Goal: Transaction & Acquisition: Book appointment/travel/reservation

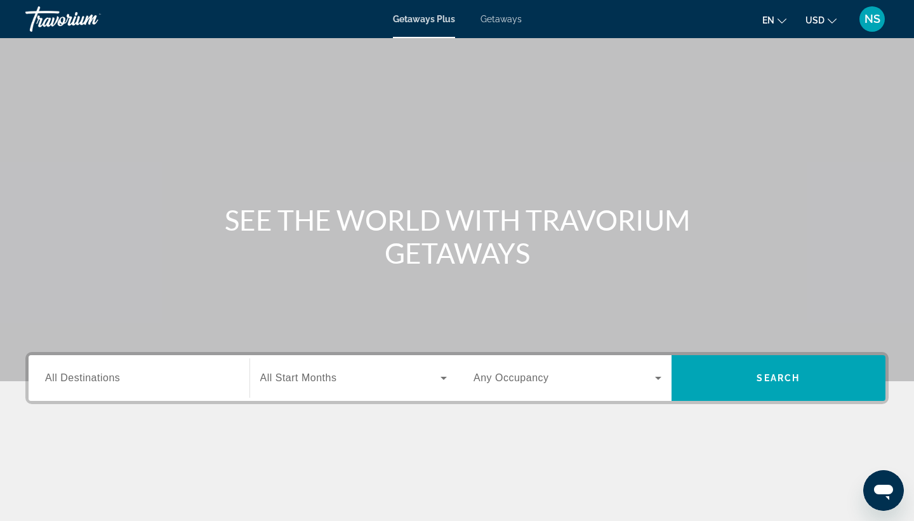
click at [500, 20] on span "Getaways" at bounding box center [501, 19] width 41 height 10
click at [92, 378] on span "All Destinations" at bounding box center [82, 377] width 75 height 11
click at [92, 378] on input "Destination All Destinations" at bounding box center [139, 378] width 188 height 15
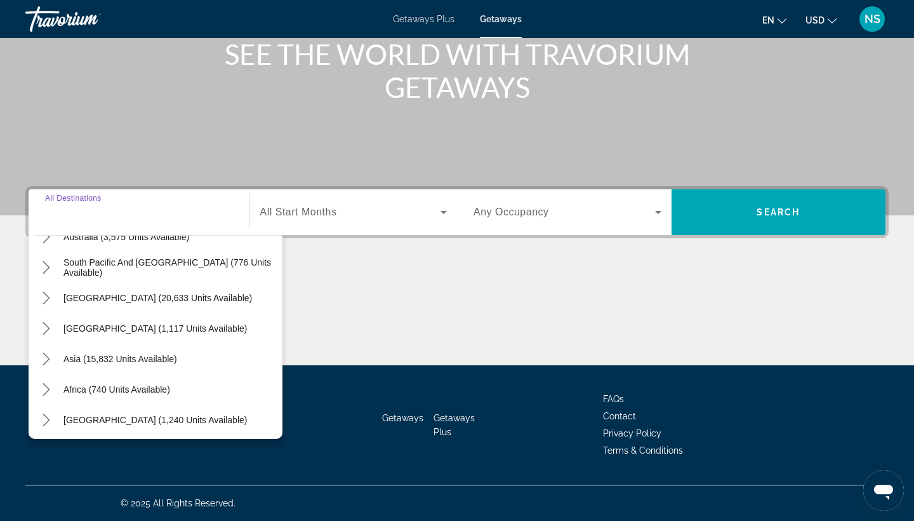
scroll to position [204, 0]
click at [38, 357] on mat-icon "Toggle Asia (15,832 units available) submenu" at bounding box center [46, 358] width 22 height 22
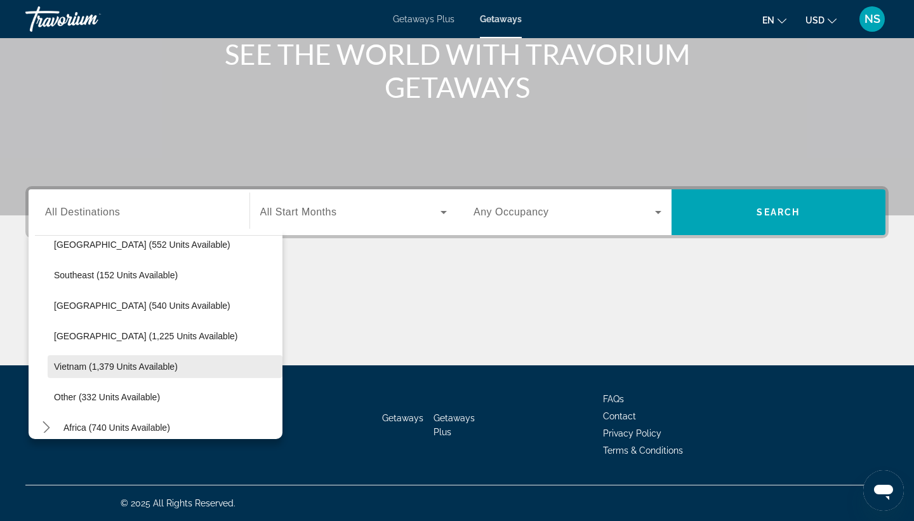
scroll to position [624, 0]
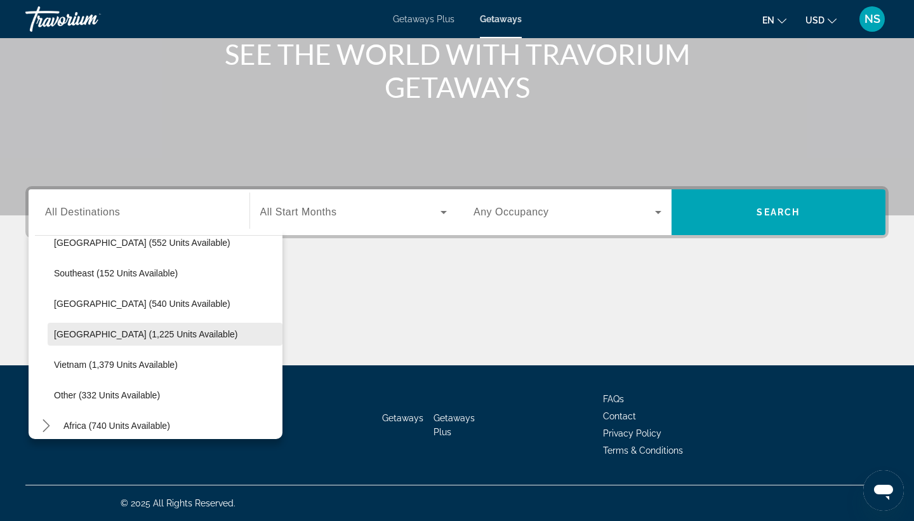
click at [117, 331] on span "[GEOGRAPHIC_DATA] (1,225 units available)" at bounding box center [145, 334] width 183 height 10
type input "**********"
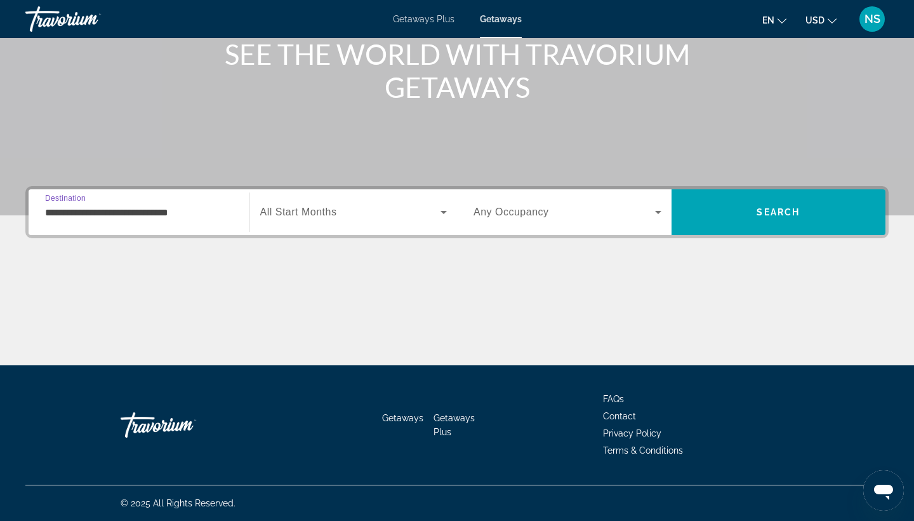
click at [444, 211] on icon "Search widget" at bounding box center [443, 211] width 15 height 15
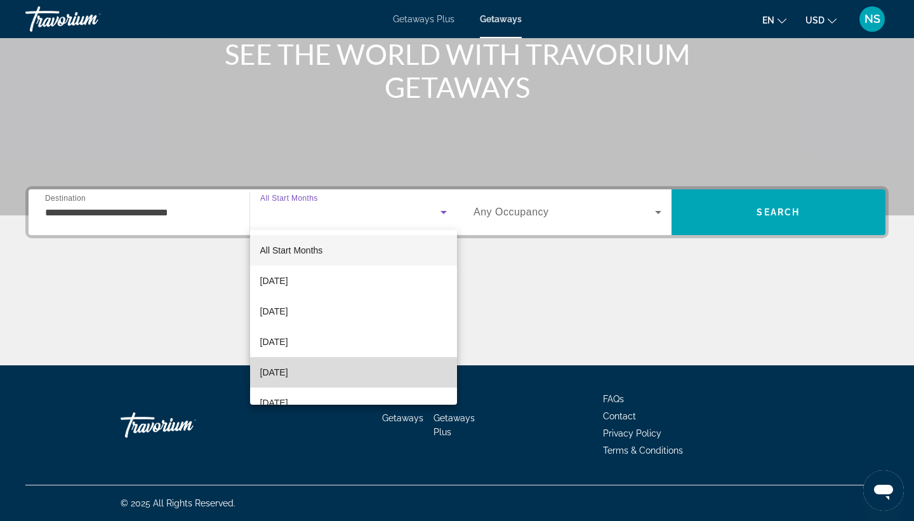
click at [322, 370] on mat-option "[DATE]" at bounding box center [354, 372] width 208 height 30
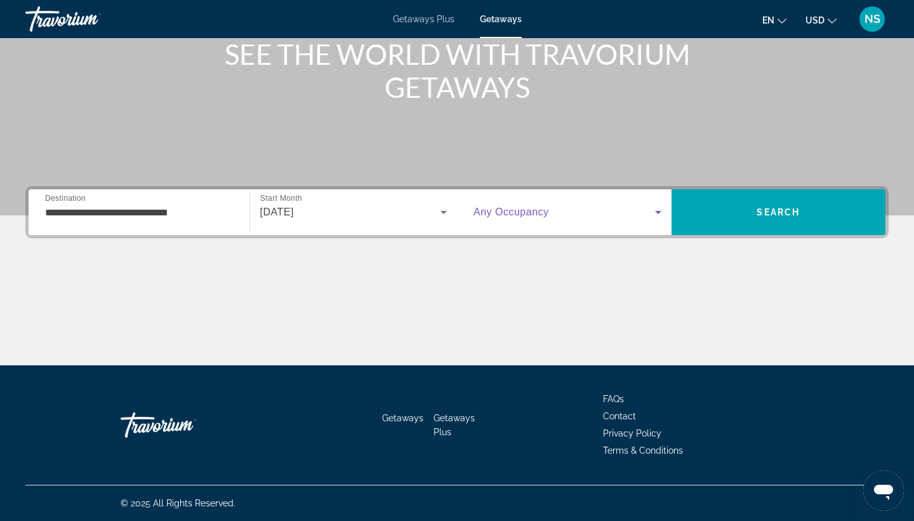
click at [658, 210] on icon "Search widget" at bounding box center [658, 211] width 15 height 15
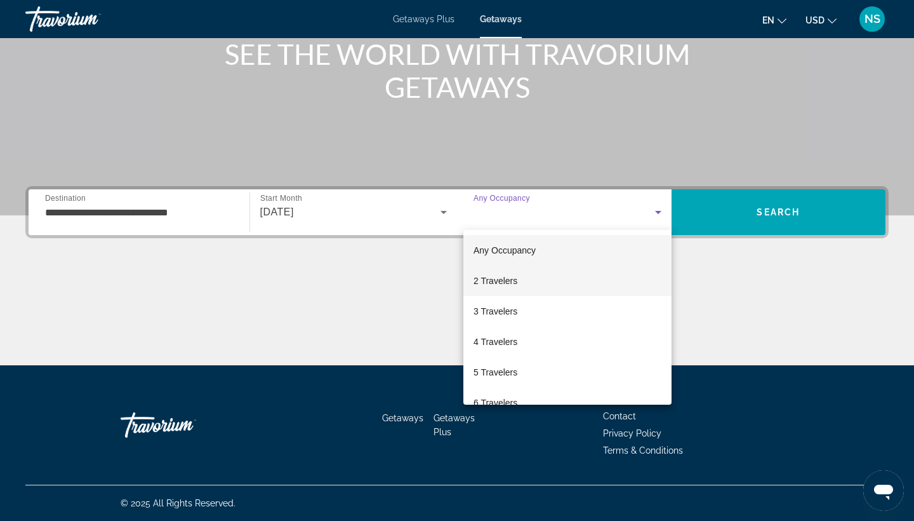
click at [529, 279] on mat-option "2 Travelers" at bounding box center [567, 280] width 208 height 30
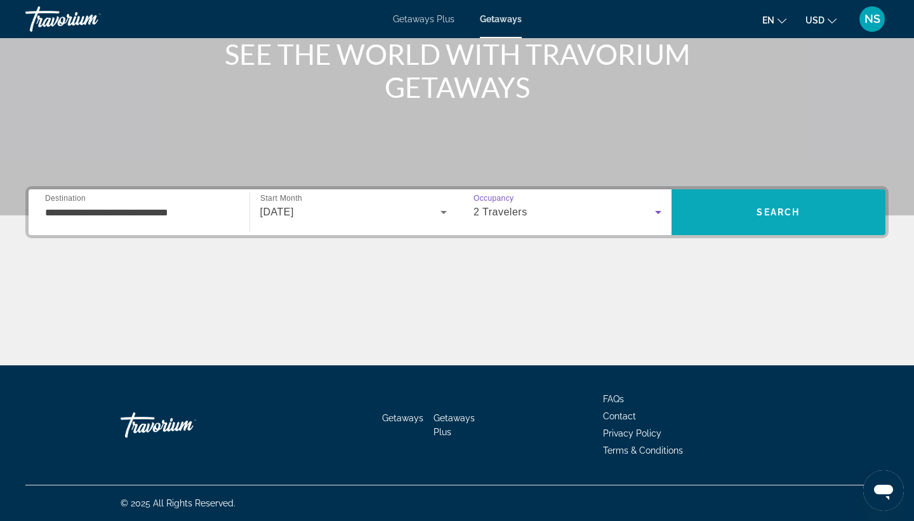
click at [748, 207] on span "Search" at bounding box center [779, 212] width 215 height 30
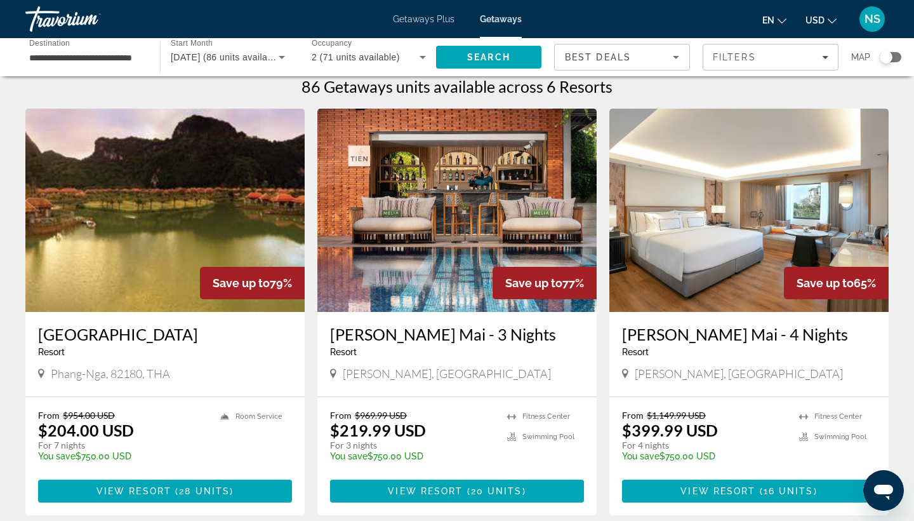
scroll to position [12, 0]
click at [182, 491] on span "28 units" at bounding box center [204, 491] width 51 height 10
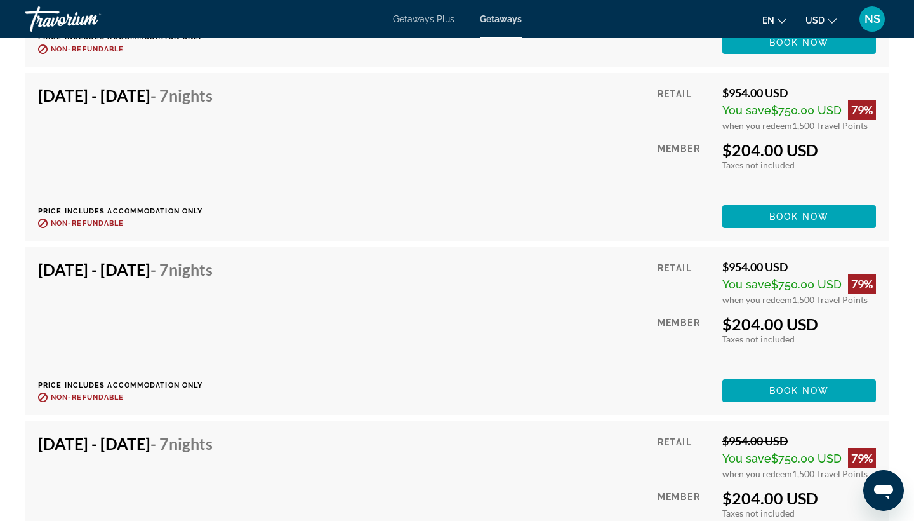
scroll to position [2589, 0]
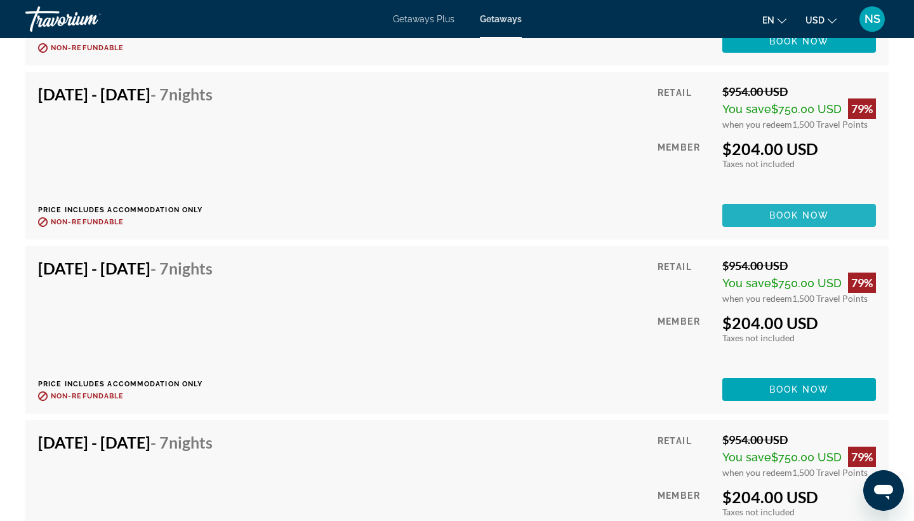
click at [812, 216] on span "Book now" at bounding box center [799, 215] width 60 height 10
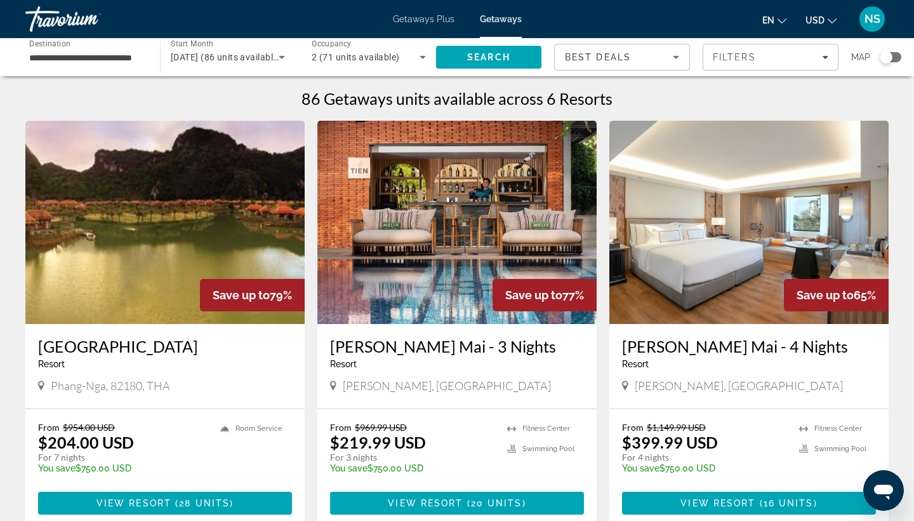
click at [283, 57] on icon "Search widget" at bounding box center [282, 57] width 6 height 3
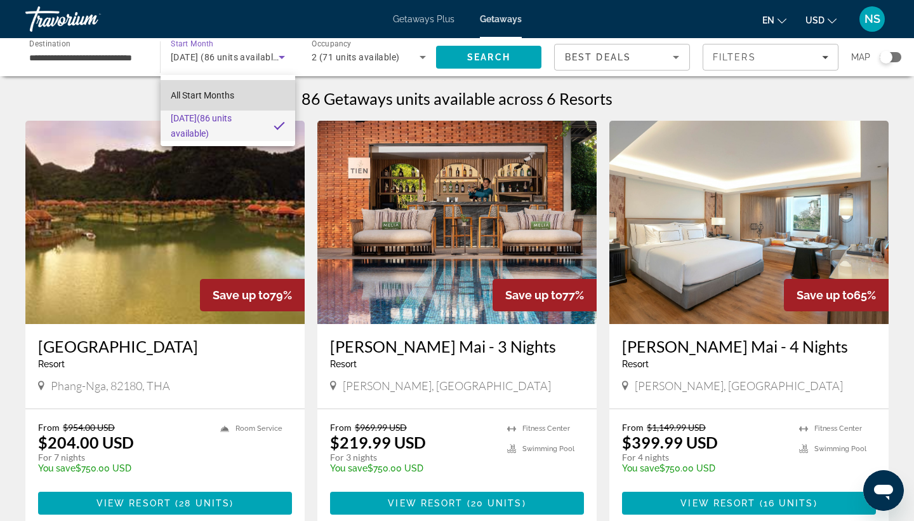
click at [277, 95] on mat-option "All Start Months" at bounding box center [228, 95] width 135 height 30
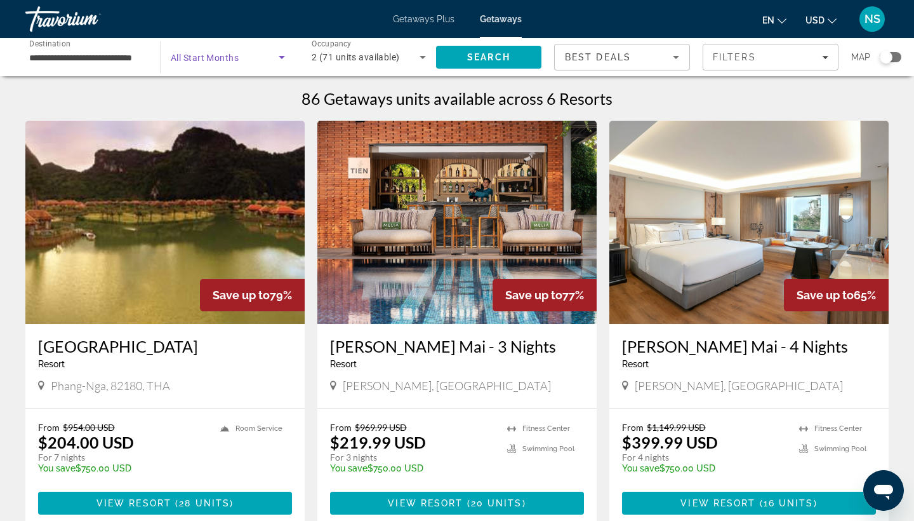
click at [283, 56] on icon "Search widget" at bounding box center [281, 57] width 15 height 15
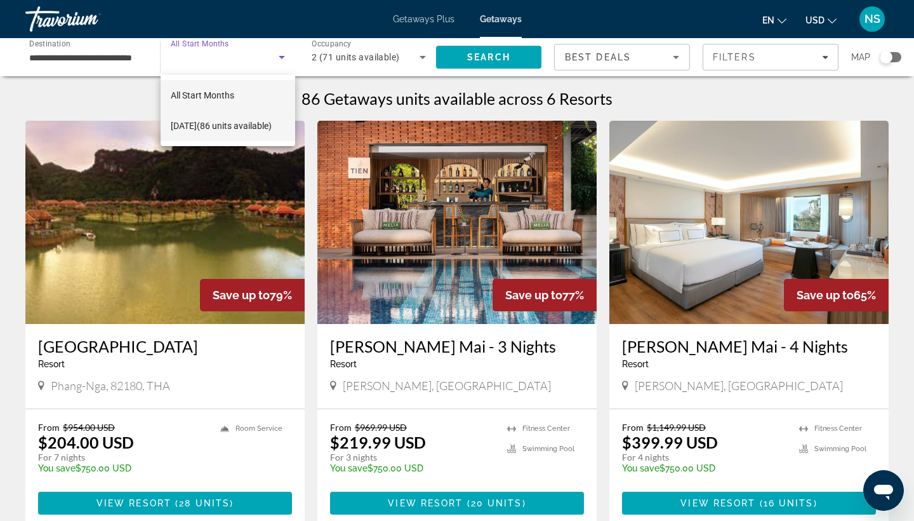
click at [250, 127] on span "[DATE] (86 units available)" at bounding box center [221, 125] width 101 height 15
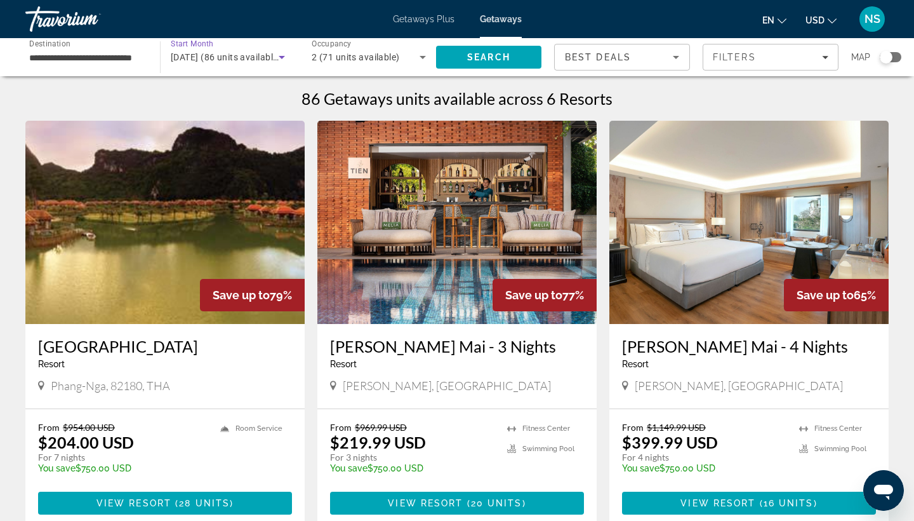
click at [279, 57] on icon "Search widget" at bounding box center [282, 57] width 6 height 3
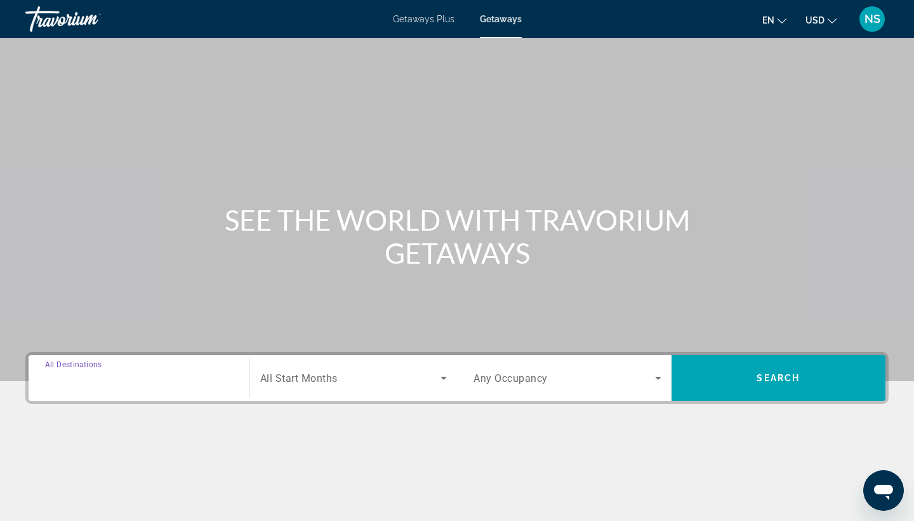
click at [163, 371] on input "Destination All Destinations" at bounding box center [139, 378] width 188 height 15
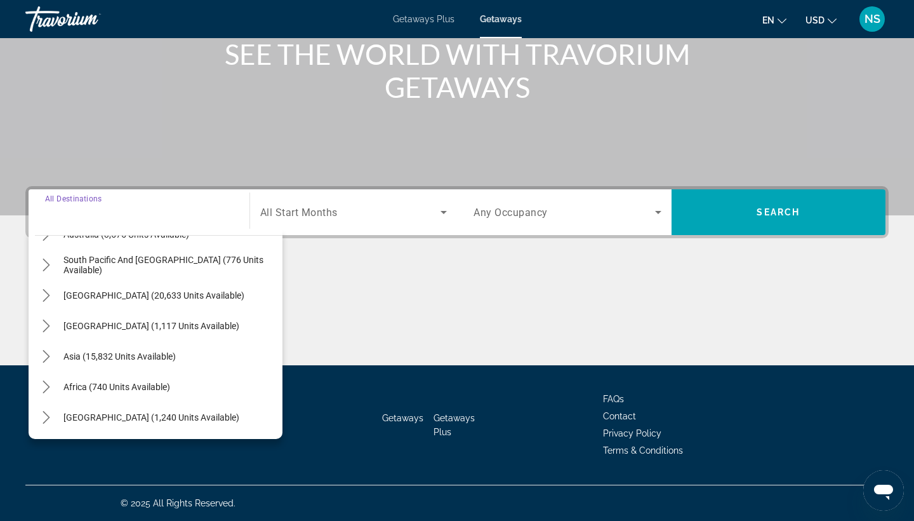
scroll to position [206, 0]
click at [33, 357] on div "All destinations [GEOGRAPHIC_DATA] (733,336 units available) [GEOGRAPHIC_DATA] …" at bounding box center [156, 334] width 254 height 210
click at [40, 356] on icon "Toggle Asia (15,832 units available) submenu" at bounding box center [46, 356] width 13 height 13
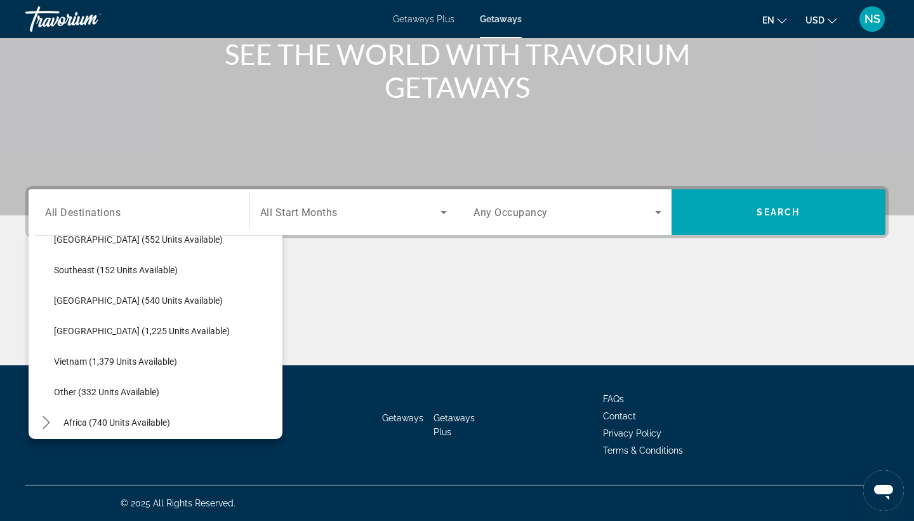
scroll to position [629, 0]
click at [129, 330] on span "[GEOGRAPHIC_DATA] (1,225 units available)" at bounding box center [142, 329] width 176 height 10
type input "**********"
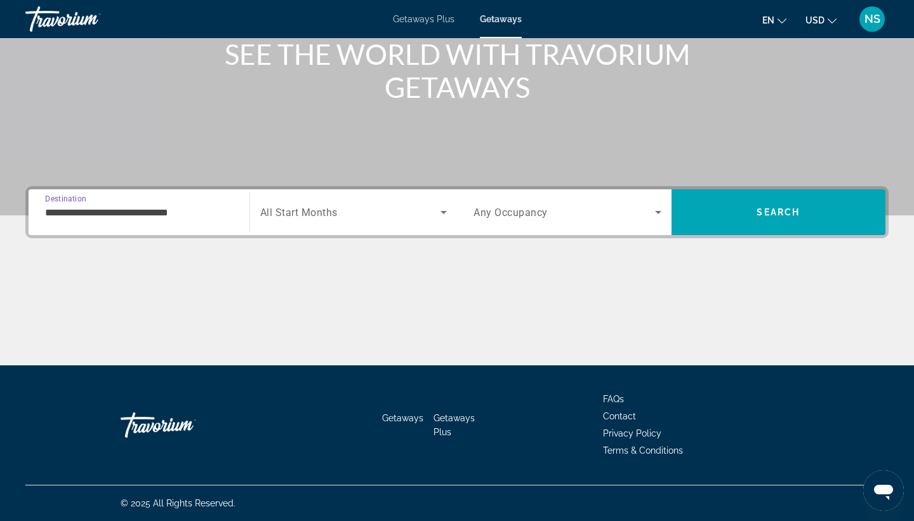
click at [443, 212] on icon "Search widget" at bounding box center [444, 212] width 6 height 3
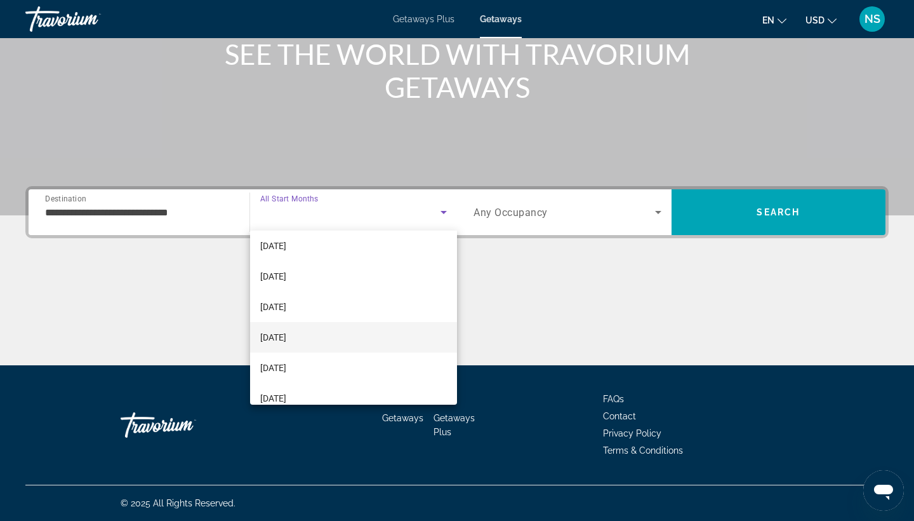
scroll to position [36, 0]
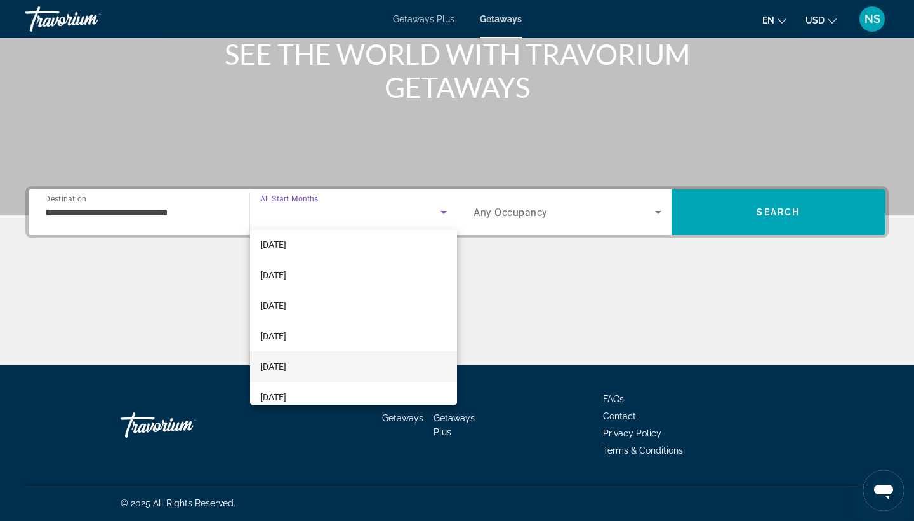
click at [339, 368] on mat-option "[DATE]" at bounding box center [354, 366] width 208 height 30
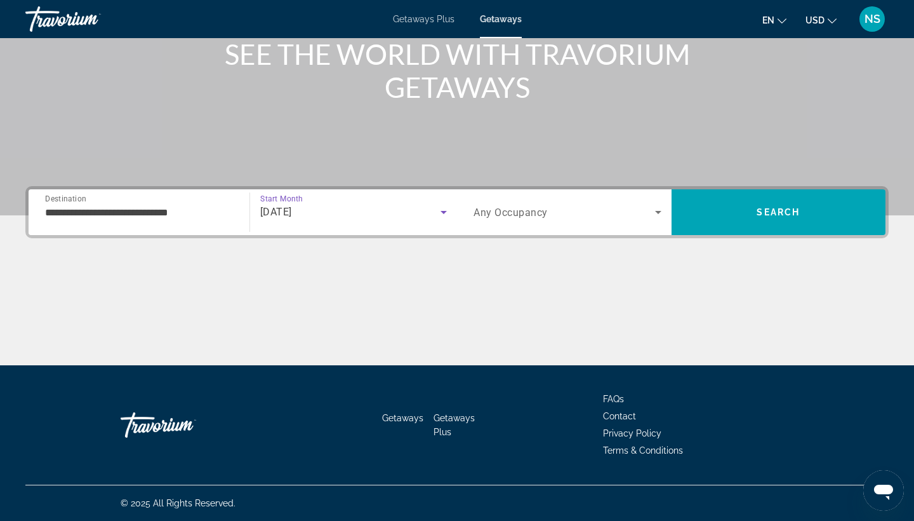
click at [660, 211] on icon "Search widget" at bounding box center [658, 212] width 6 height 3
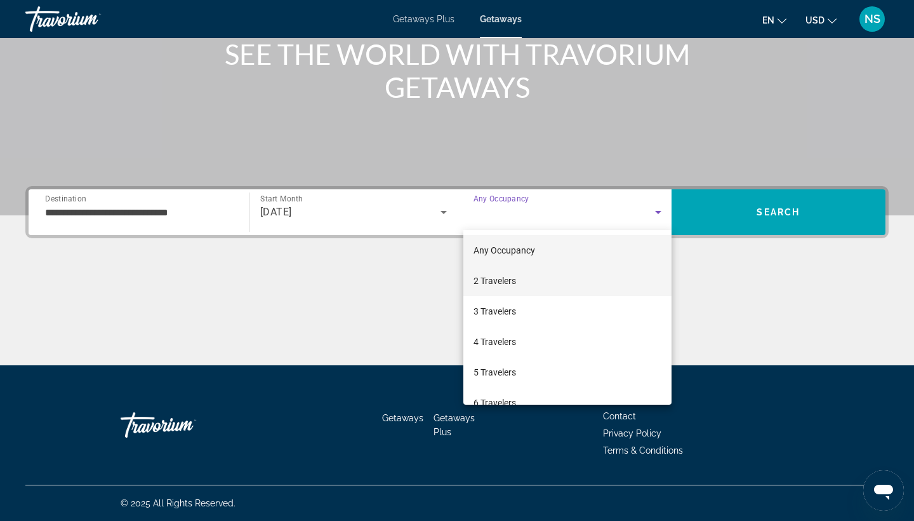
click at [568, 281] on mat-option "2 Travelers" at bounding box center [567, 280] width 208 height 30
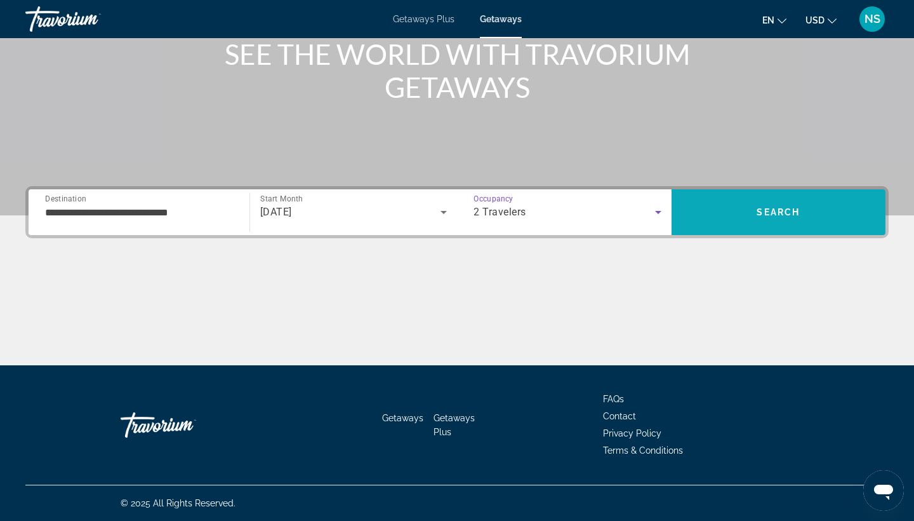
click at [776, 211] on span "Search" at bounding box center [778, 212] width 43 height 10
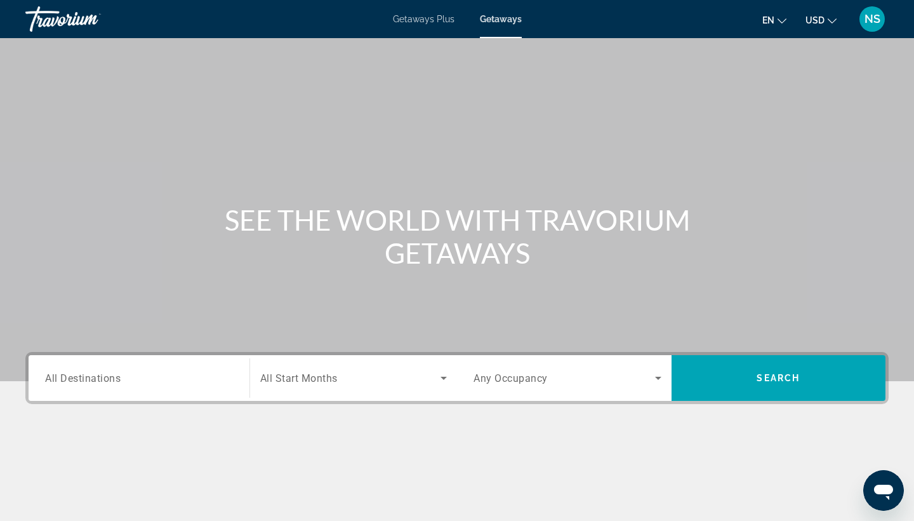
click at [420, 19] on span "Getaways Plus" at bounding box center [424, 19] width 62 height 10
click at [114, 378] on span "All Destinations" at bounding box center [83, 377] width 76 height 12
click at [114, 378] on input "Destination All Destinations" at bounding box center [139, 378] width 188 height 15
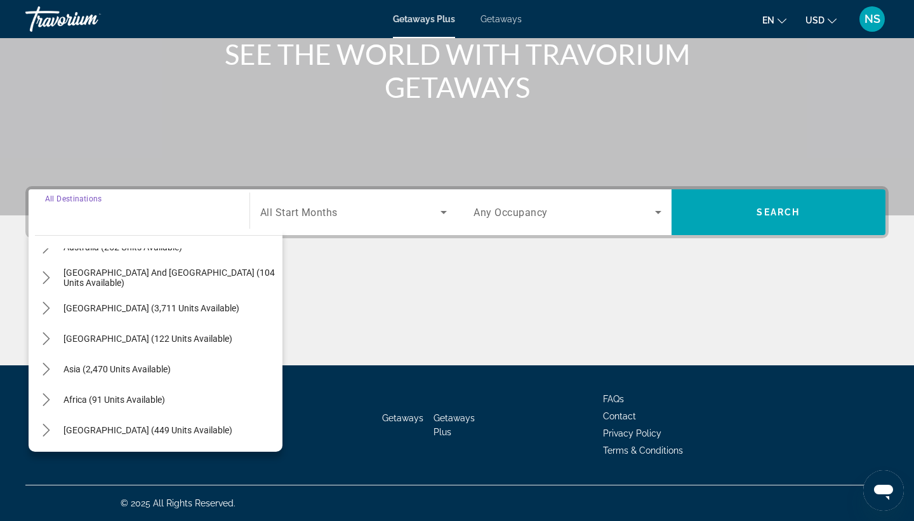
scroll to position [206, 0]
click at [37, 368] on mat-icon "Toggle Asia (2,470 units available) submenu" at bounding box center [46, 369] width 22 height 22
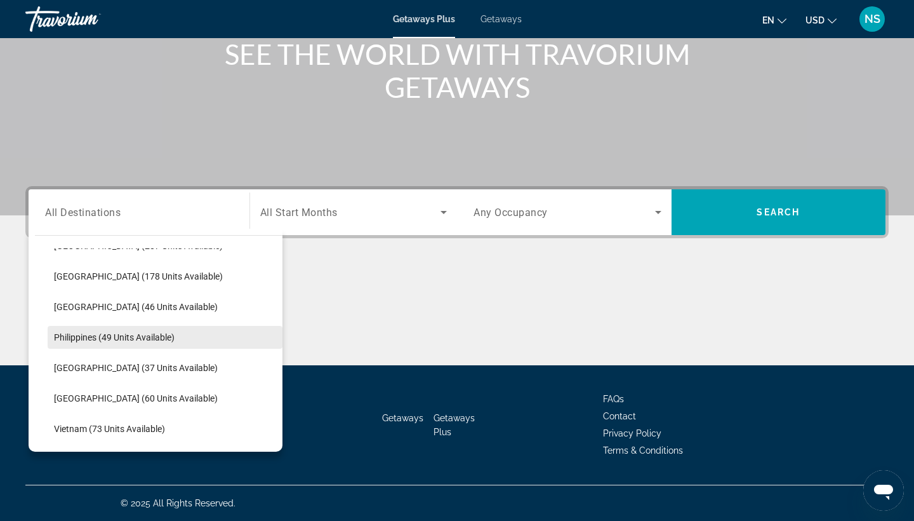
scroll to position [458, 0]
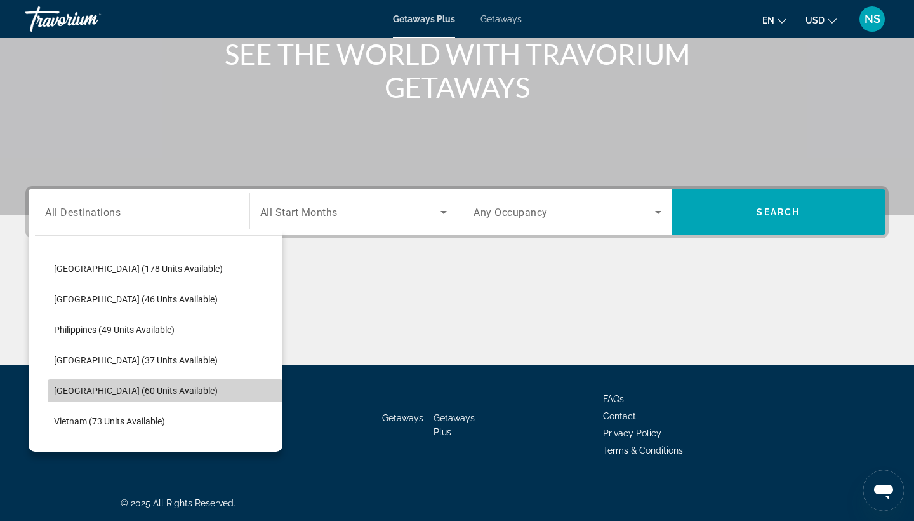
click at [142, 392] on span "[GEOGRAPHIC_DATA] (60 units available)" at bounding box center [136, 390] width 164 height 10
type input "**********"
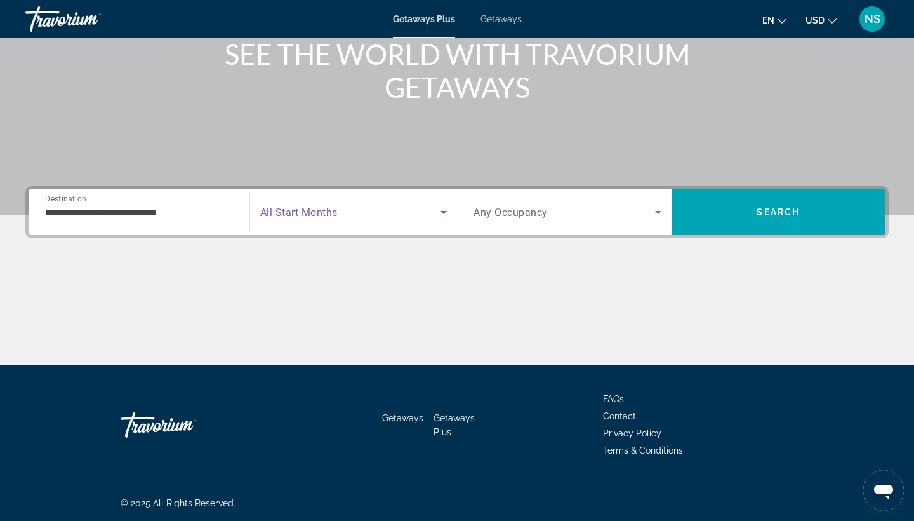
click at [443, 210] on icon "Search widget" at bounding box center [443, 211] width 15 height 15
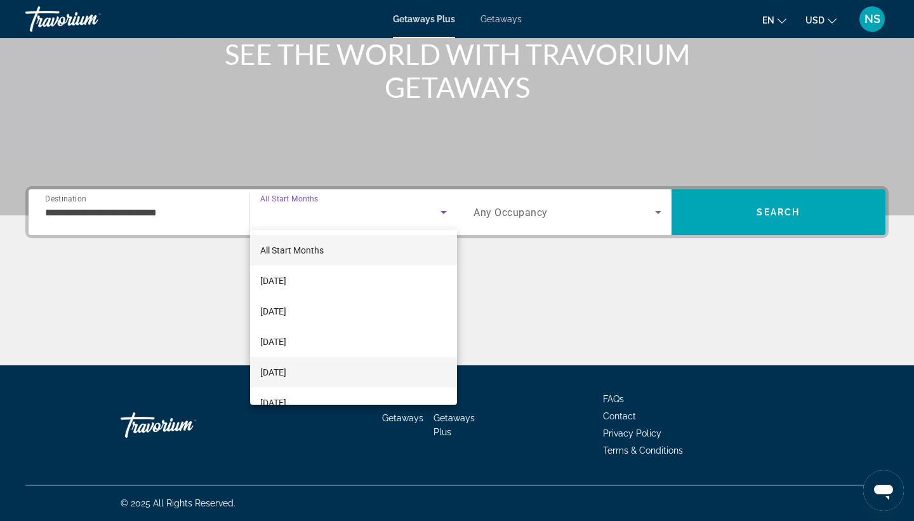
click at [407, 376] on mat-option "[DATE]" at bounding box center [354, 372] width 208 height 30
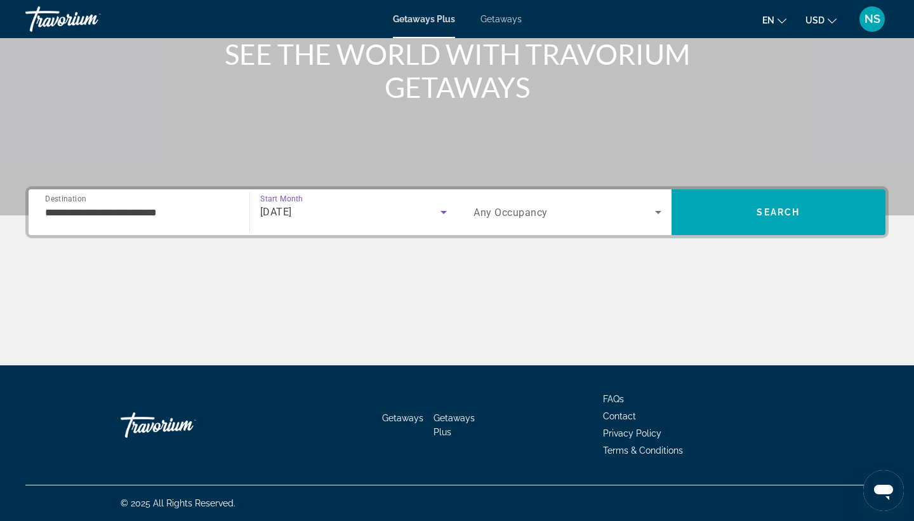
click at [658, 211] on icon "Search widget" at bounding box center [658, 211] width 15 height 15
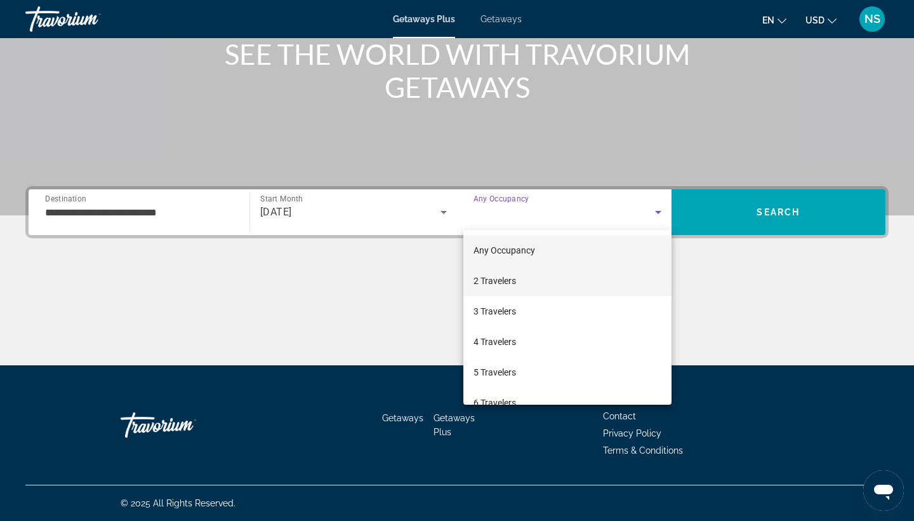
click at [566, 279] on mat-option "2 Travelers" at bounding box center [567, 280] width 208 height 30
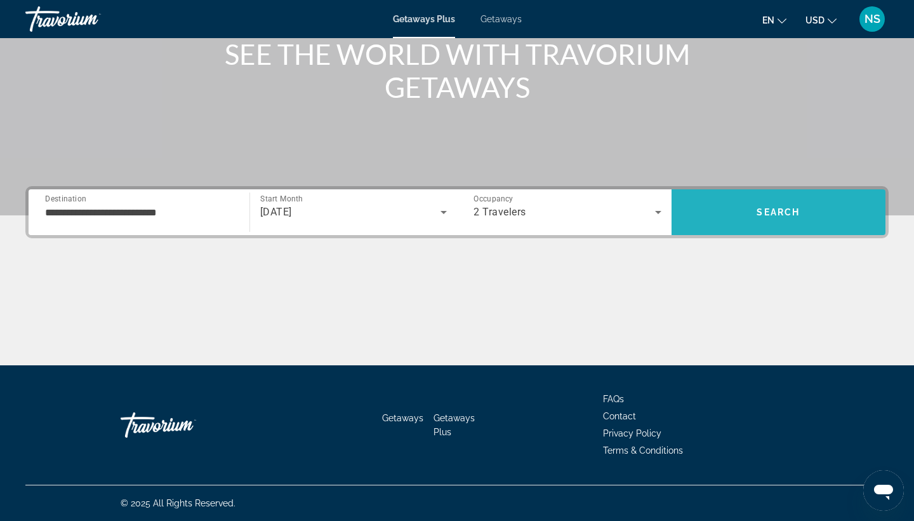
click at [776, 211] on span "Search" at bounding box center [778, 212] width 43 height 10
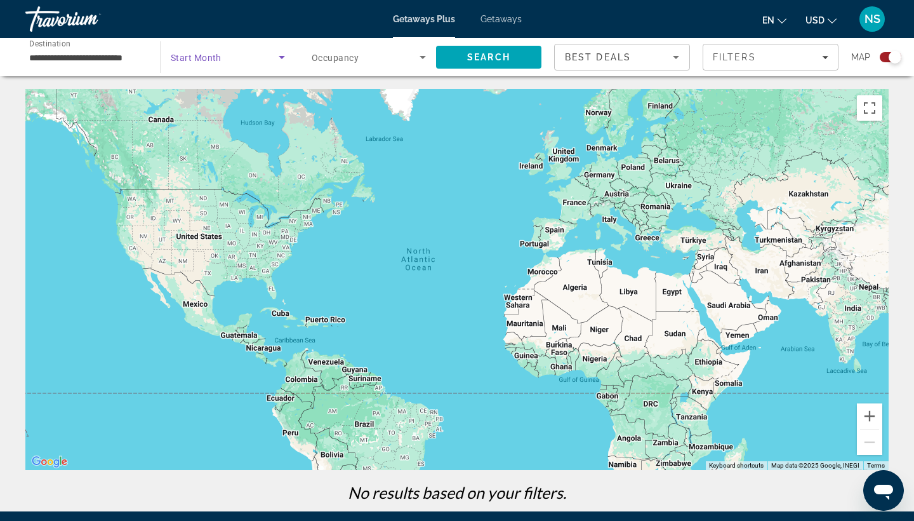
click at [283, 55] on icon "Search widget" at bounding box center [281, 57] width 15 height 15
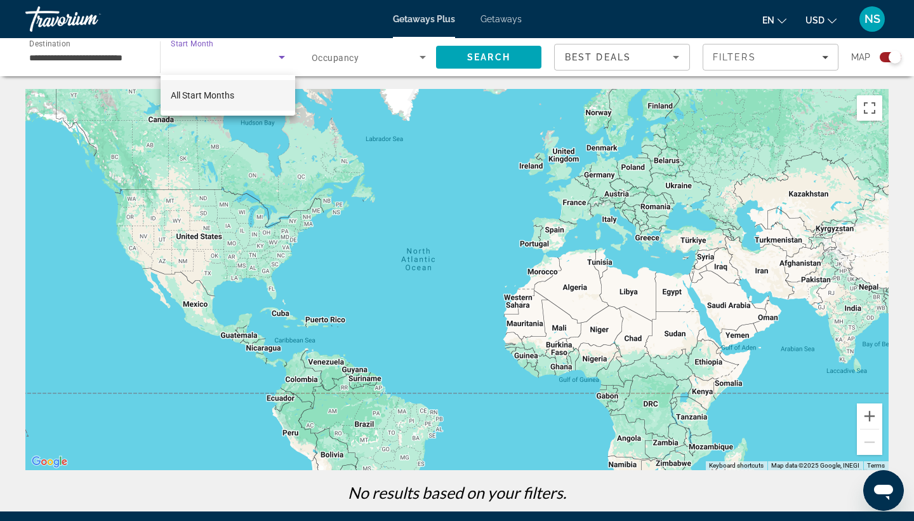
click at [278, 100] on mat-option "All Start Months" at bounding box center [228, 95] width 135 height 30
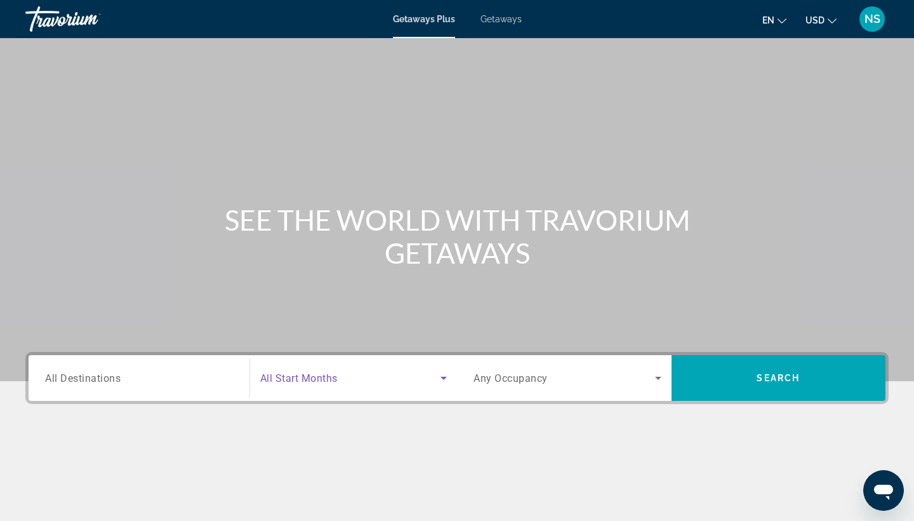
click at [444, 377] on icon "Search widget" at bounding box center [444, 377] width 6 height 3
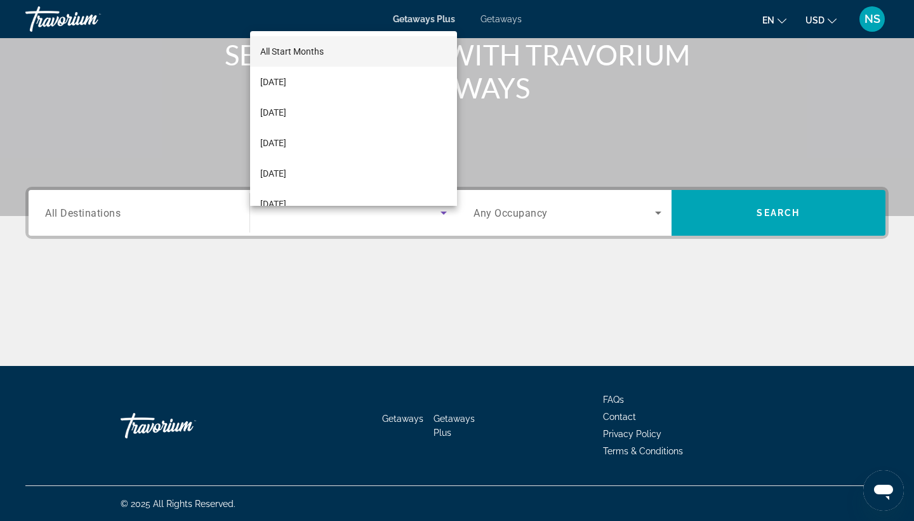
scroll to position [166, 0]
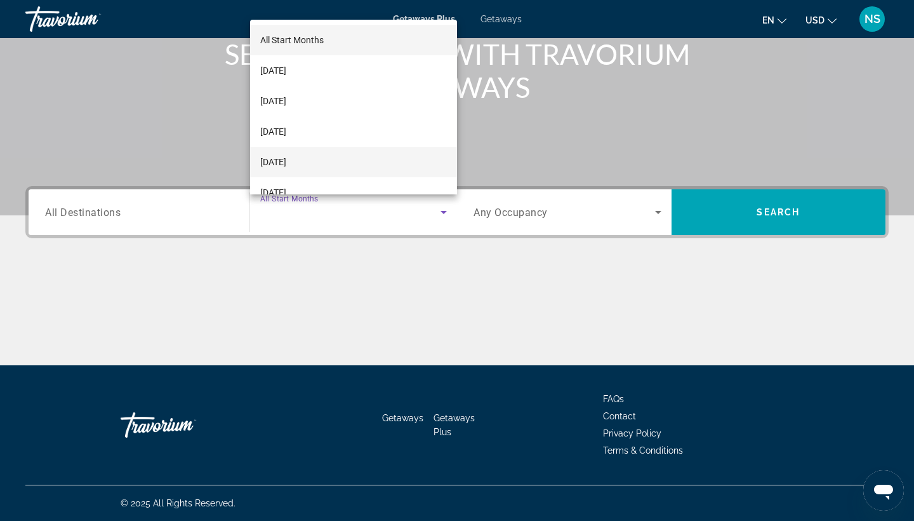
click at [368, 164] on mat-option "[DATE]" at bounding box center [354, 162] width 208 height 30
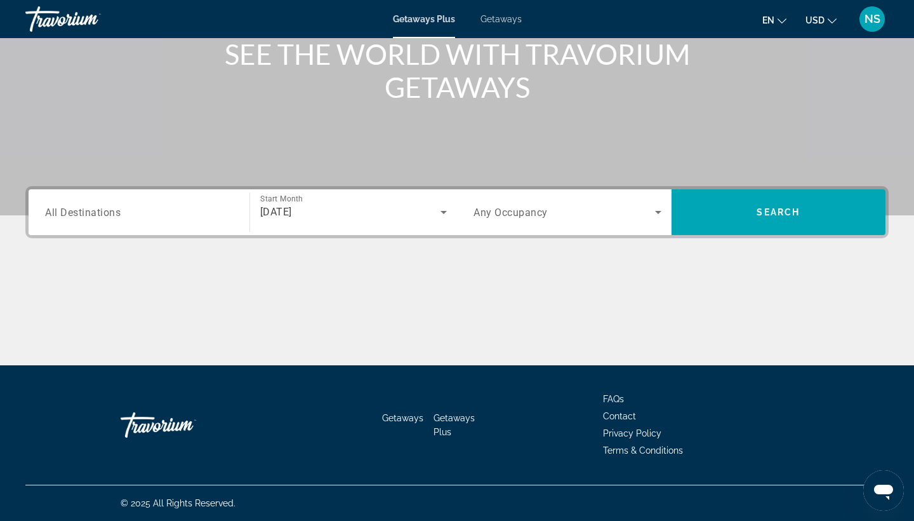
click at [103, 213] on span "All Destinations" at bounding box center [83, 212] width 76 height 12
click at [103, 213] on input "Destination All Destinations" at bounding box center [139, 212] width 188 height 15
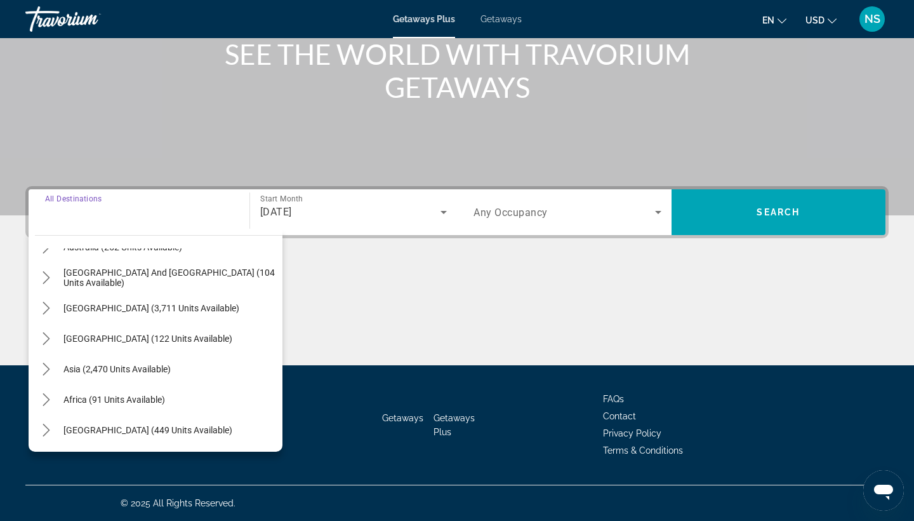
scroll to position [206, 0]
click at [38, 368] on mat-icon "Toggle Asia (2,470 units available) submenu" at bounding box center [46, 369] width 22 height 22
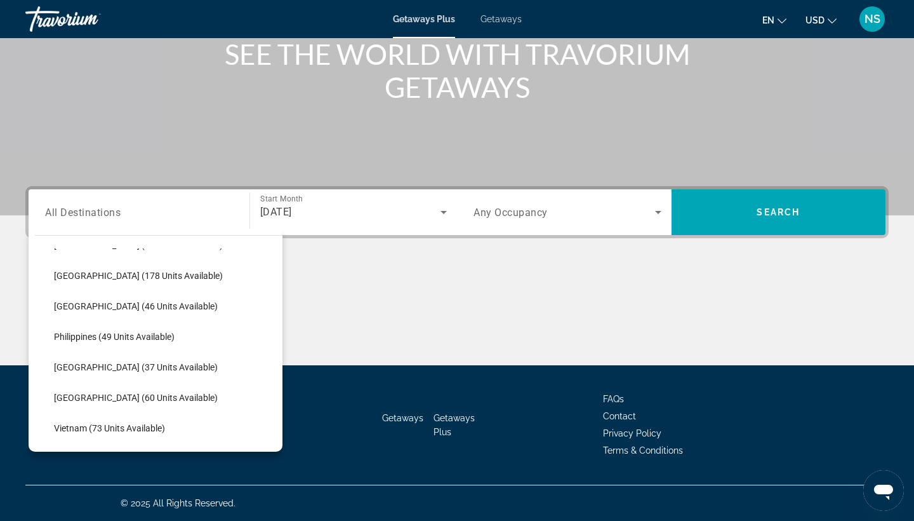
scroll to position [453, 0]
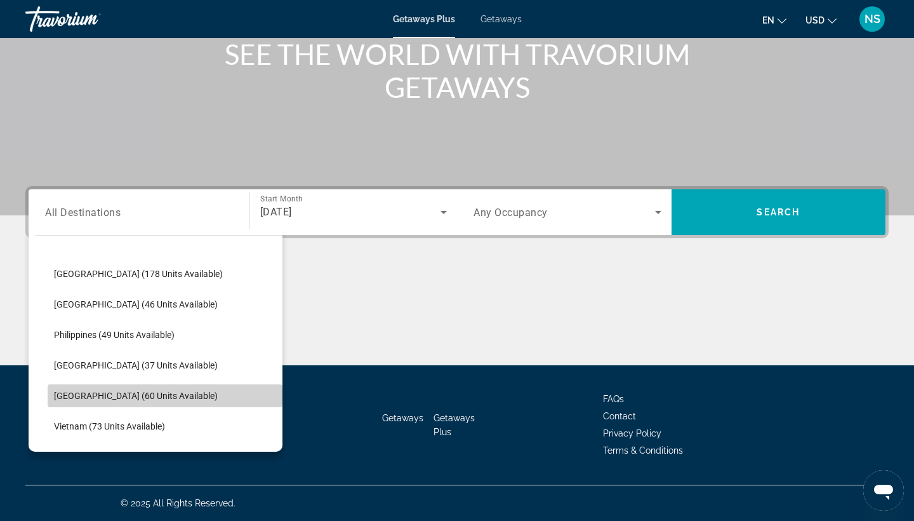
click at [111, 397] on span "[GEOGRAPHIC_DATA] (60 units available)" at bounding box center [136, 395] width 164 height 10
type input "**********"
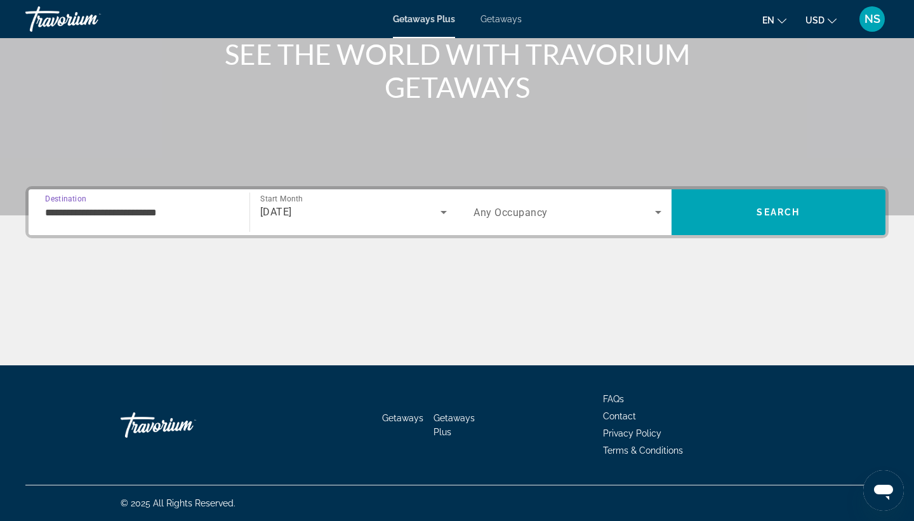
click at [660, 210] on icon "Search widget" at bounding box center [658, 211] width 15 height 15
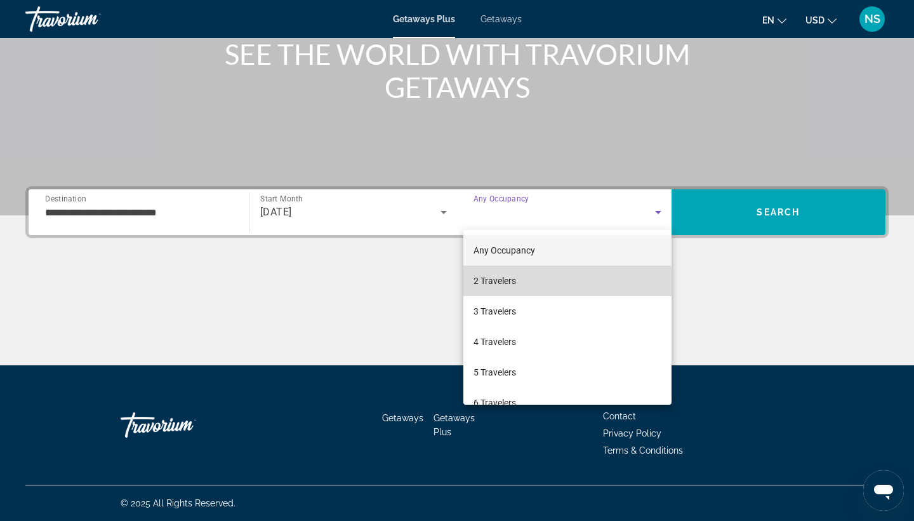
click at [550, 282] on mat-option "2 Travelers" at bounding box center [567, 280] width 208 height 30
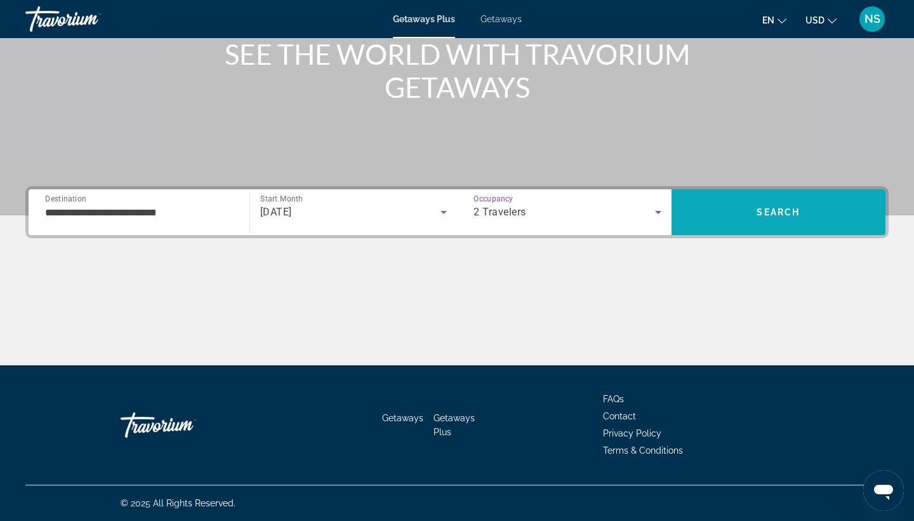
click at [796, 214] on span "Search" at bounding box center [778, 212] width 43 height 10
